Goal: Task Accomplishment & Management: Use online tool/utility

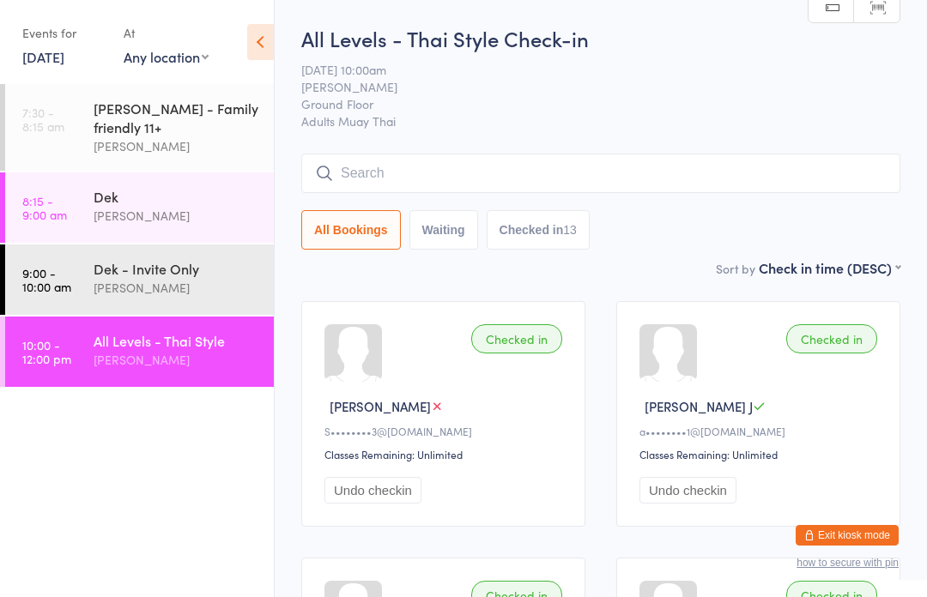
click at [367, 178] on input "search" at bounding box center [600, 173] width 599 height 39
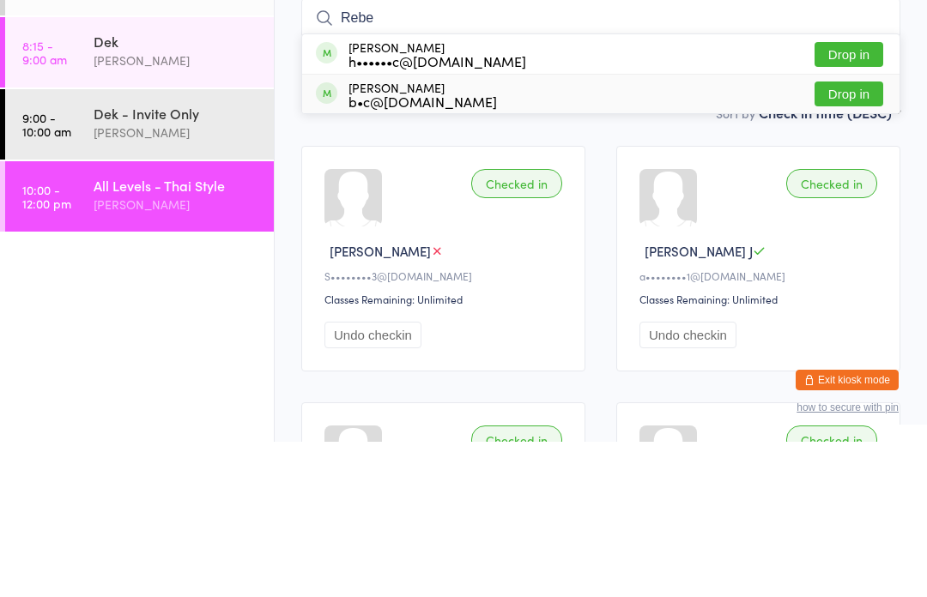
type input "Rebe"
click at [382, 250] on div "b•c@[DOMAIN_NAME]" at bounding box center [422, 257] width 148 height 14
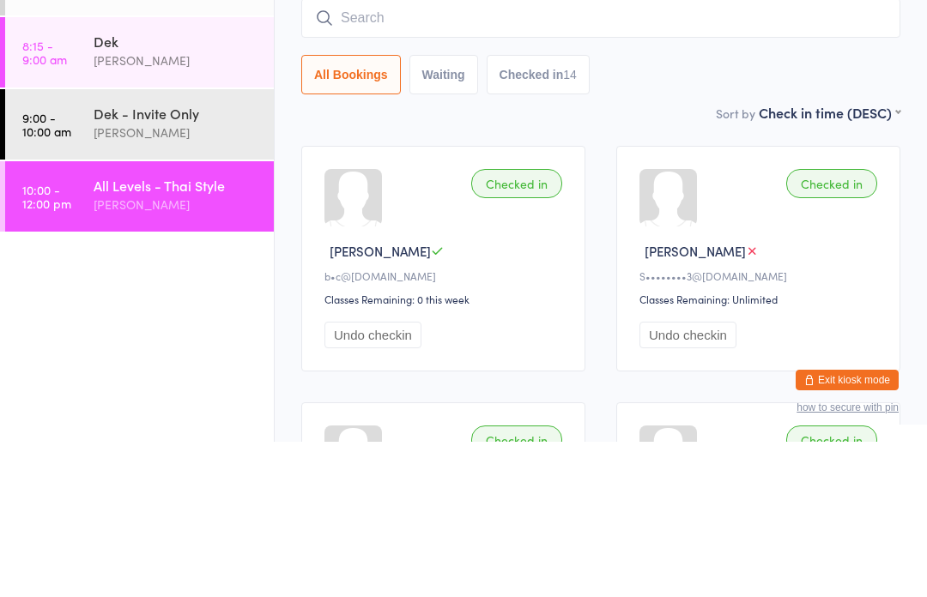
click at [498, 324] on div "Checked in" at bounding box center [516, 338] width 91 height 29
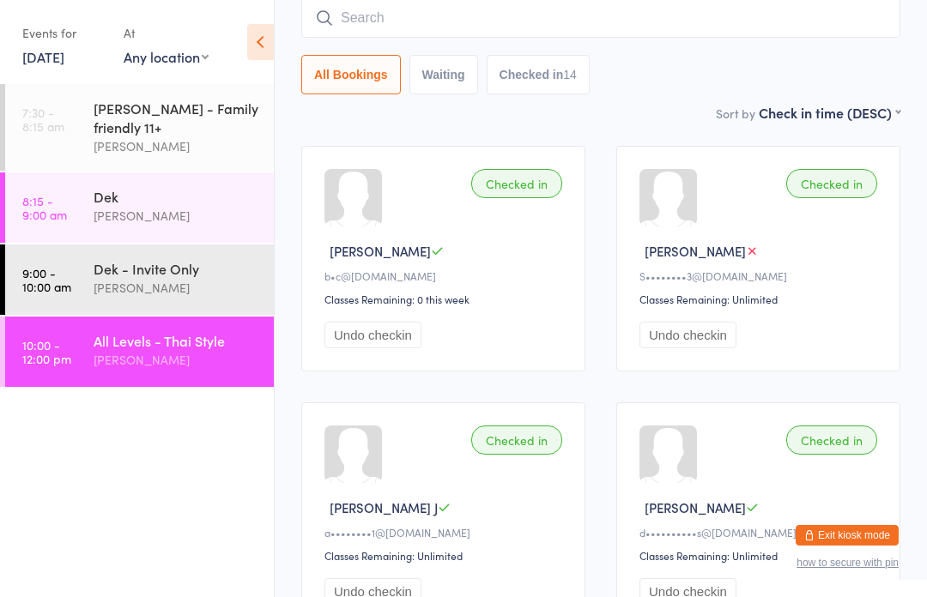
click at [142, 370] on div "[PERSON_NAME]" at bounding box center [177, 360] width 166 height 20
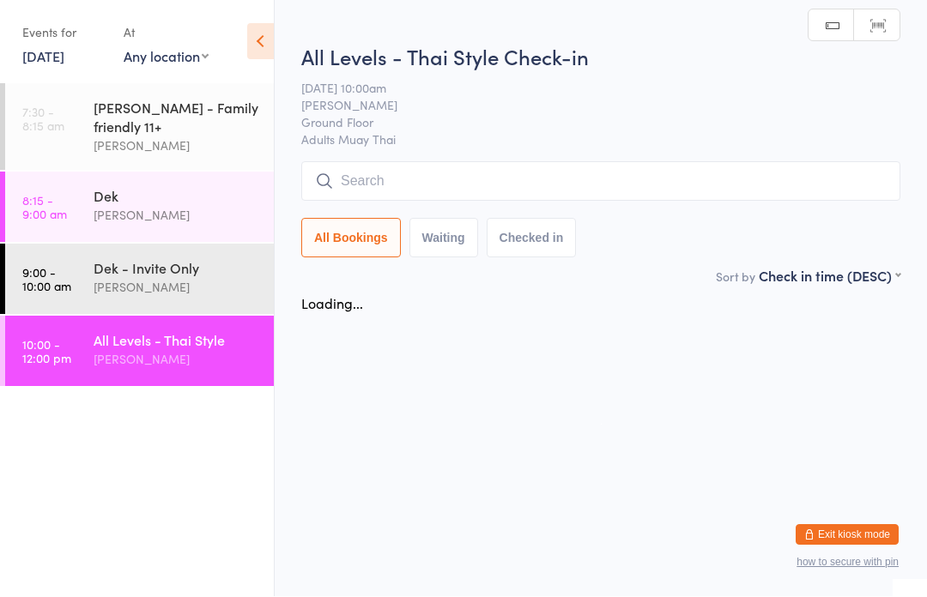
scroll to position [1, 0]
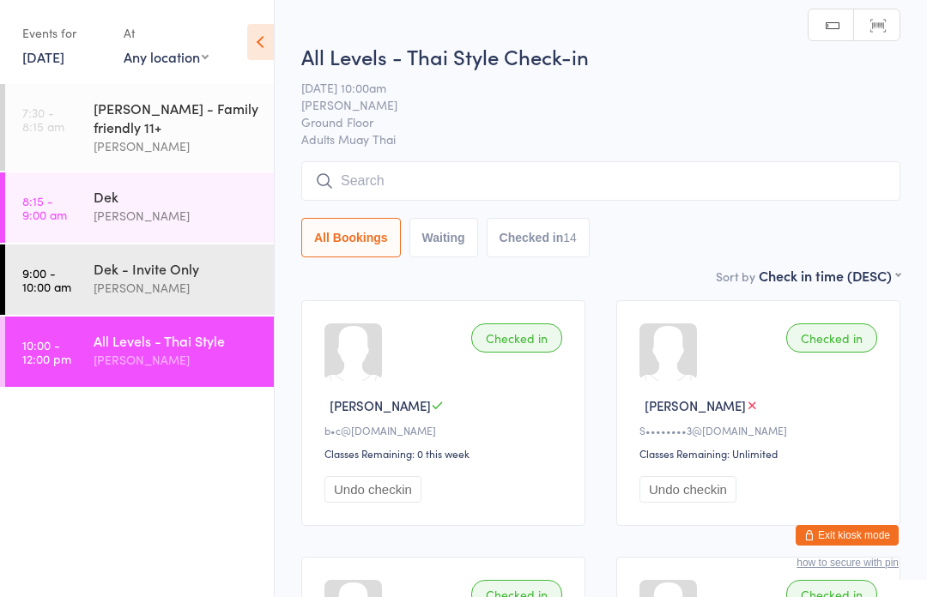
click at [361, 193] on input "search" at bounding box center [600, 180] width 599 height 39
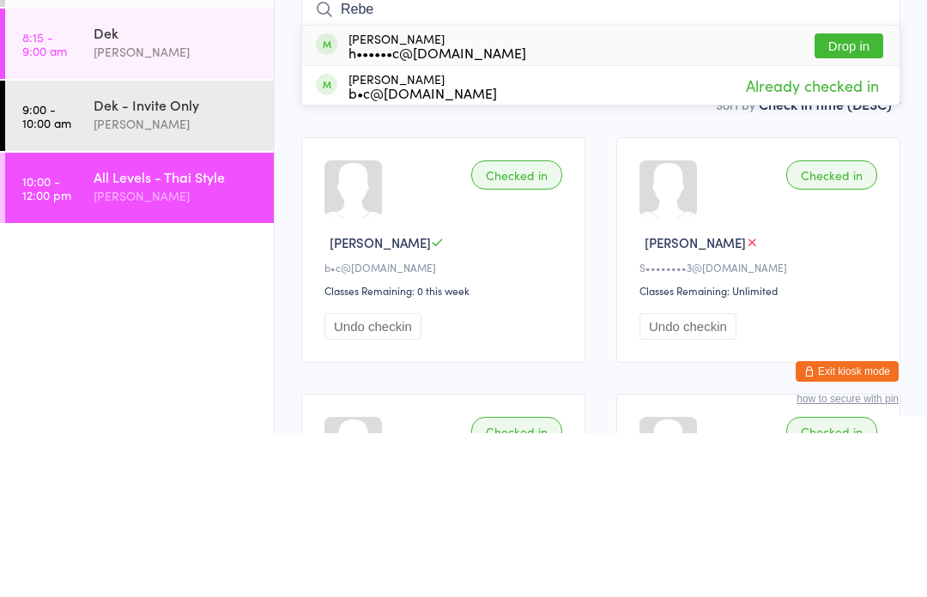
type input "Rebe"
click at [380, 250] on div "b•c@[DOMAIN_NAME]" at bounding box center [422, 257] width 148 height 14
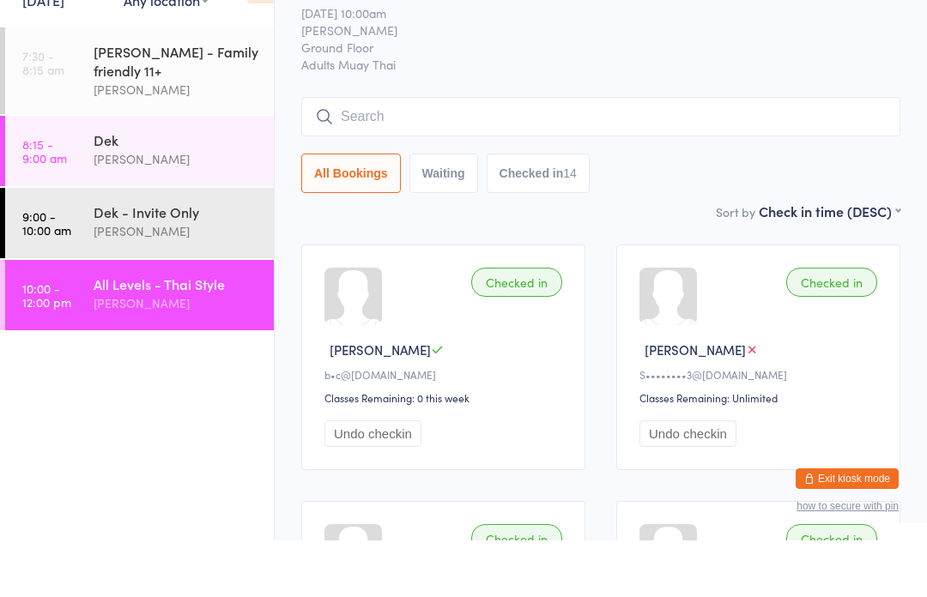
click at [344, 210] on button "All Bookings" at bounding box center [351, 229] width 100 height 39
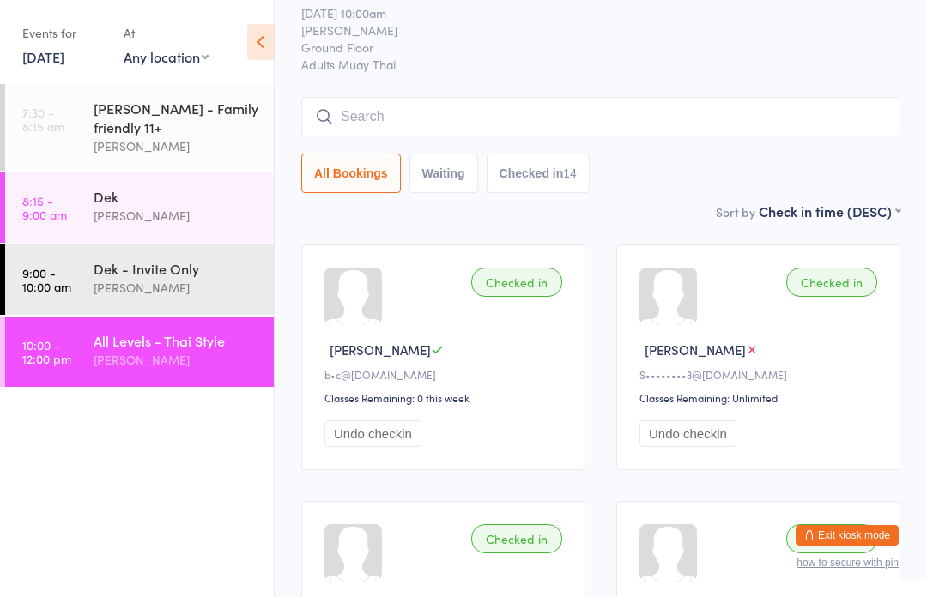
click at [367, 107] on input "search" at bounding box center [600, 116] width 599 height 39
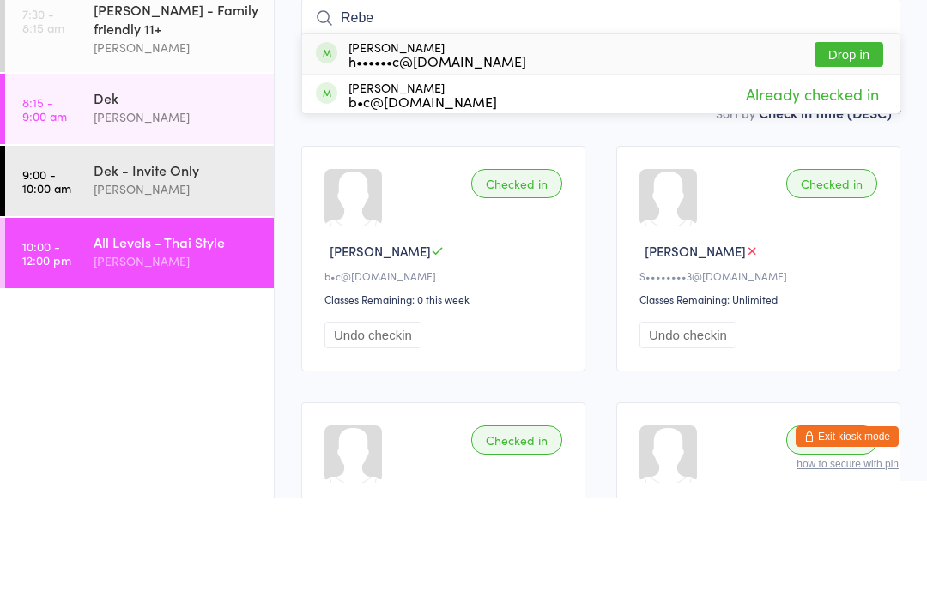
type input "Rebe"
click at [380, 193] on div "b•c@[DOMAIN_NAME]" at bounding box center [422, 200] width 148 height 14
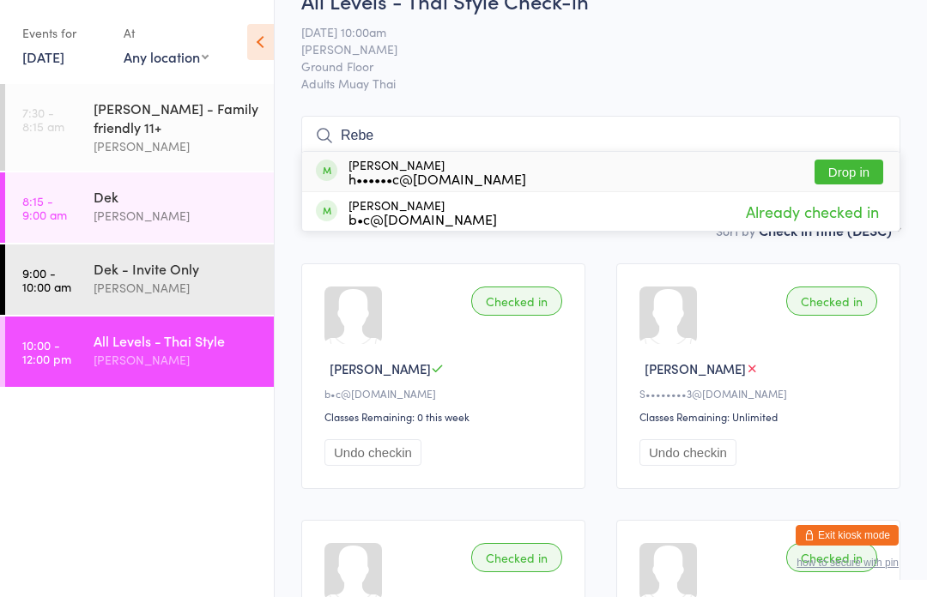
scroll to position [0, 0]
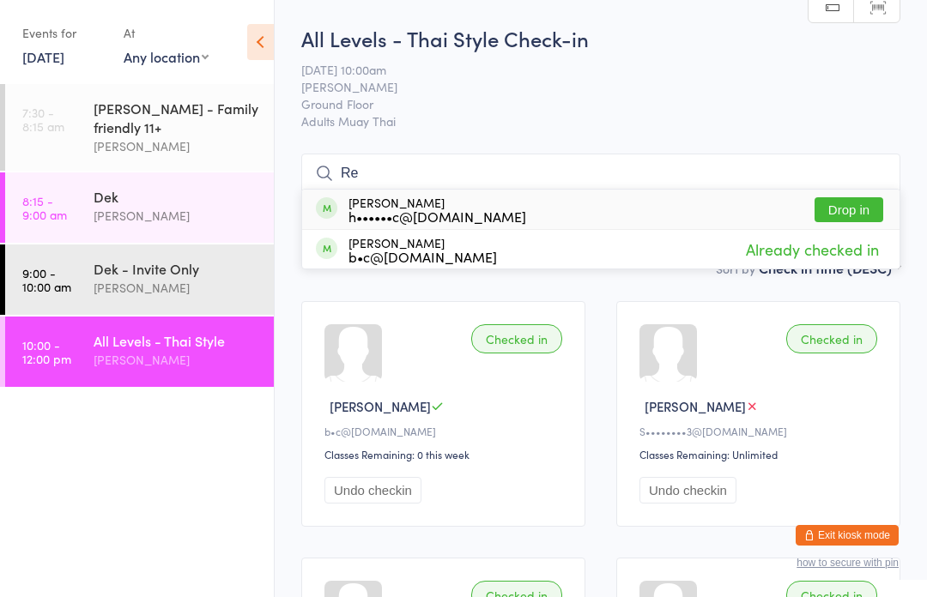
type input "R"
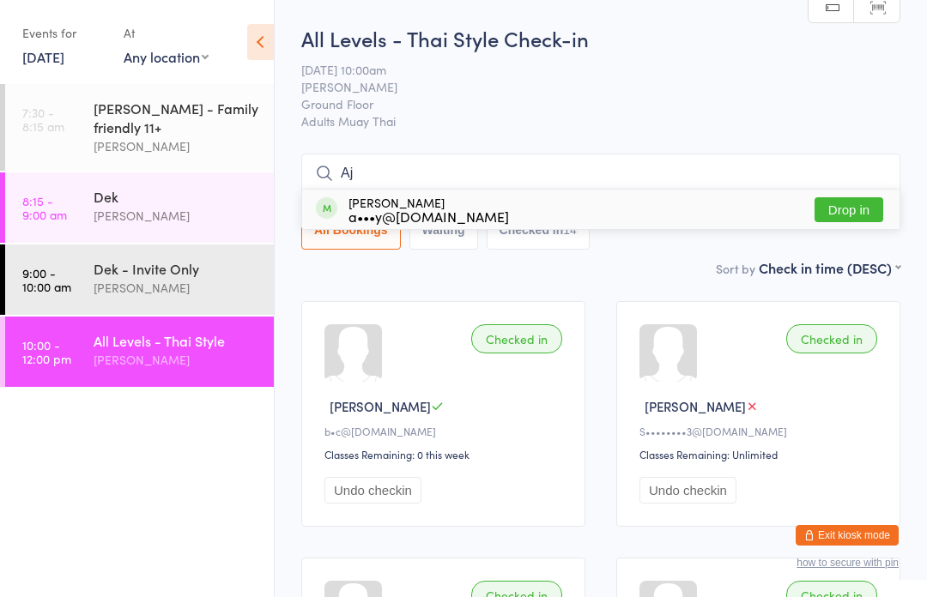
type input "Aj"
click at [849, 209] on button "Drop in" at bounding box center [849, 209] width 69 height 25
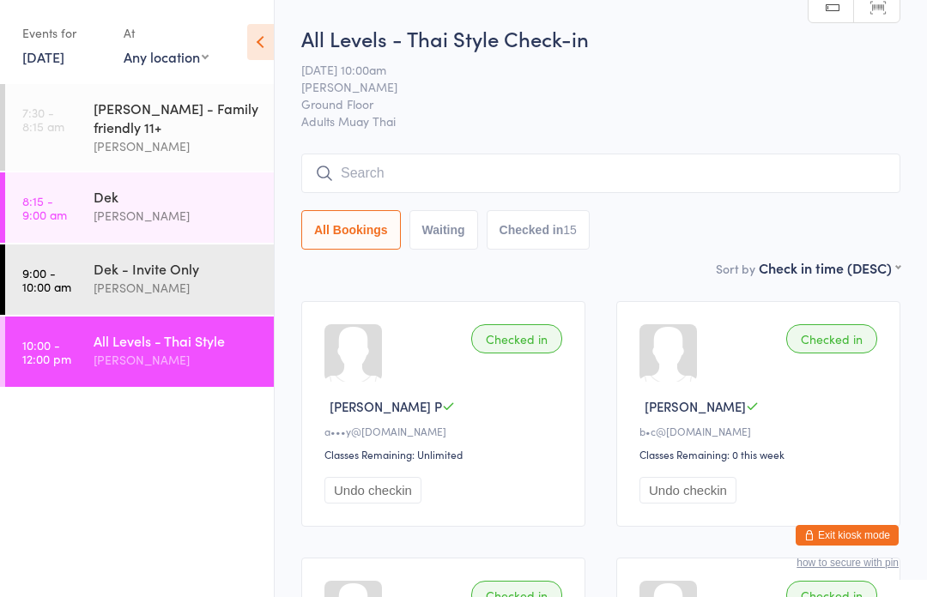
click at [57, 39] on div "Events for" at bounding box center [64, 33] width 84 height 28
click at [590, 175] on input "search" at bounding box center [600, 173] width 599 height 39
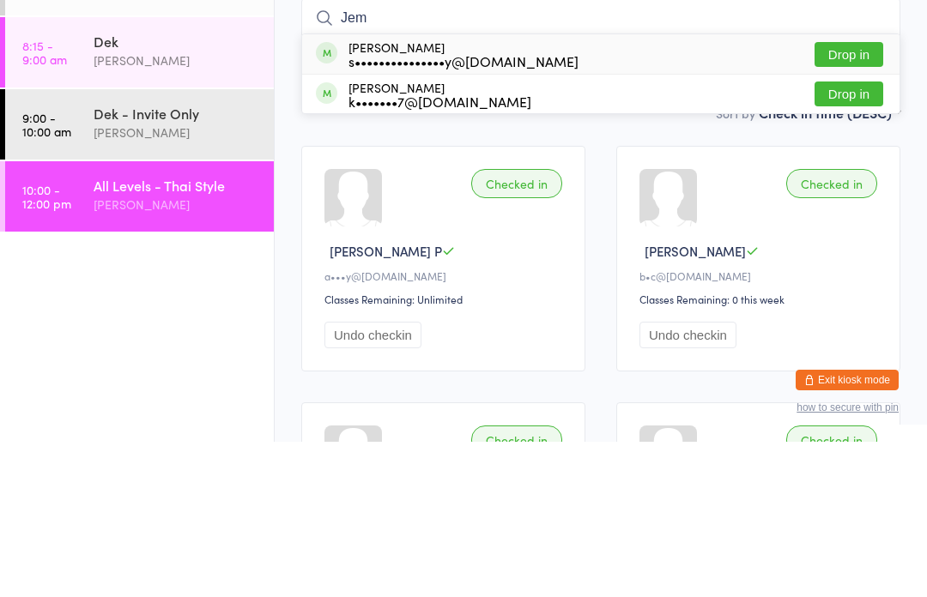
type input "Jem"
click at [455, 209] on div "s•••••••••••••••y@live.com" at bounding box center [463, 216] width 230 height 14
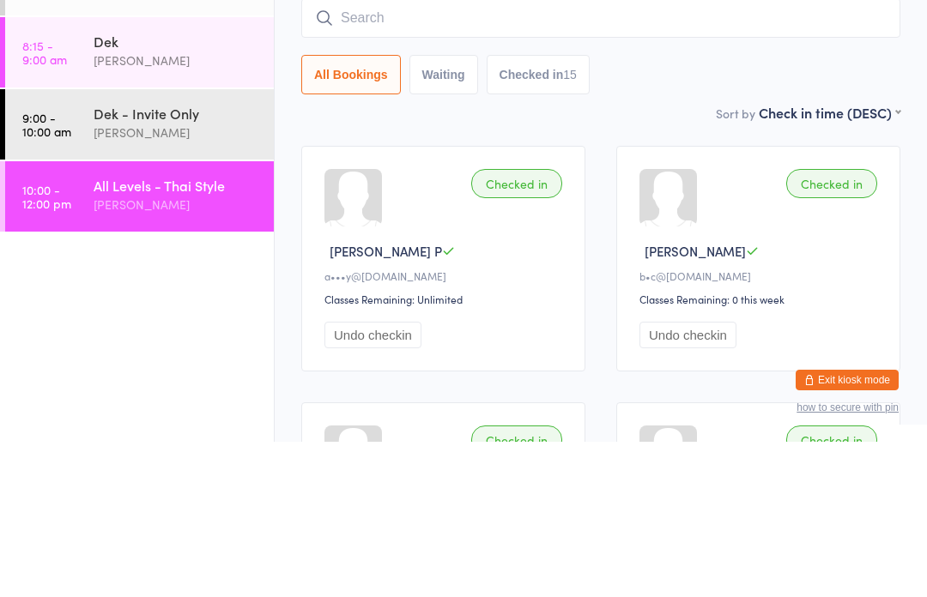
scroll to position [155, 0]
